Goal: Task Accomplishment & Management: Use online tool/utility

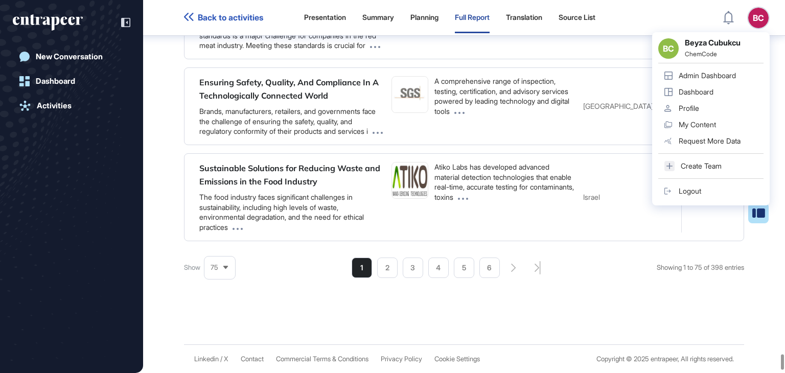
scroll to position [105214, 0]
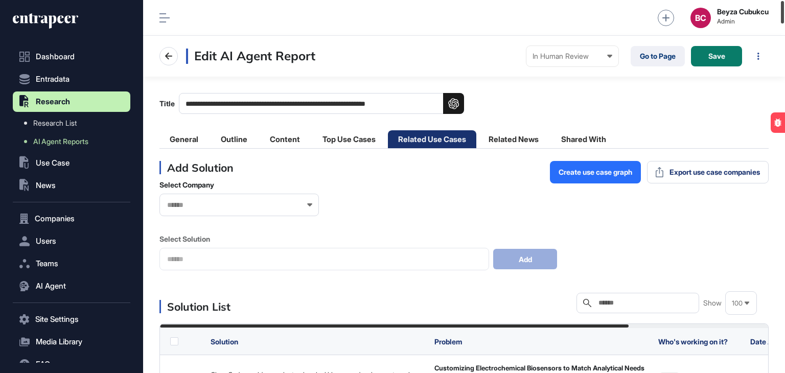
drag, startPoint x: 784, startPoint y: 195, endPoint x: 785, endPoint y: 2, distance: 193.3
click at [784, 2] on div at bounding box center [782, 12] width 3 height 22
click at [522, 144] on li "Related News" at bounding box center [514, 139] width 71 height 18
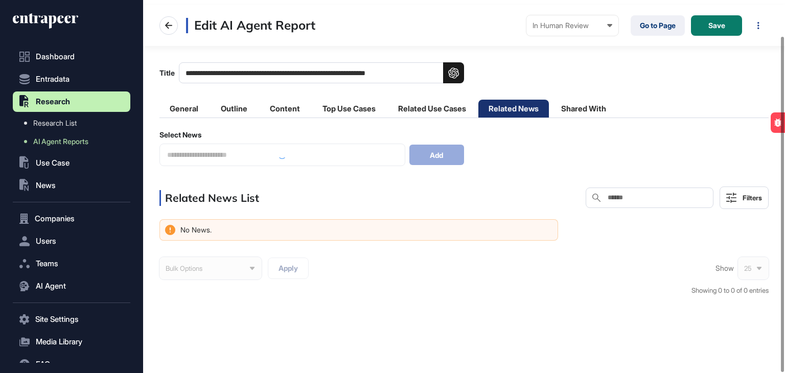
scroll to position [40, 0]
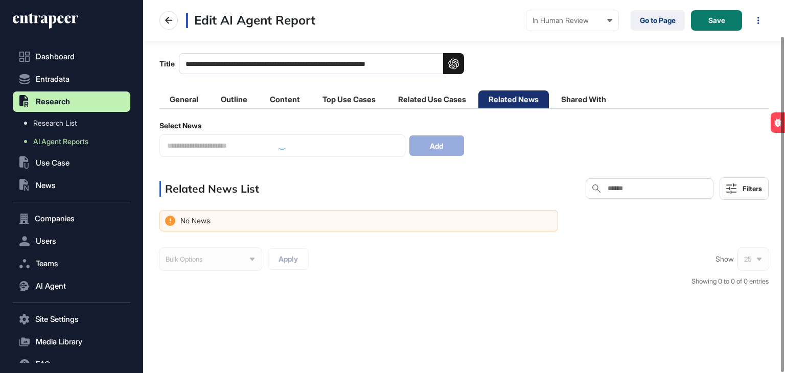
drag, startPoint x: 310, startPoint y: 151, endPoint x: 252, endPoint y: 142, distance: 59.5
click at [297, 147] on div at bounding box center [283, 145] width 246 height 22
click at [313, 152] on div at bounding box center [283, 145] width 246 height 22
click at [307, 145] on input "text" at bounding box center [282, 146] width 233 height 9
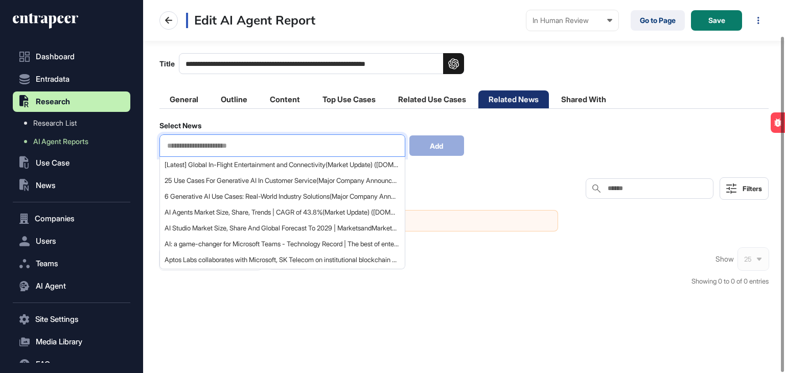
click at [540, 172] on div "Select News [Latest] Global In-Flight Entertainment and Connectivity (Market Up…" at bounding box center [464, 209] width 609 height 176
